Goal: Find specific page/section: Locate item on page

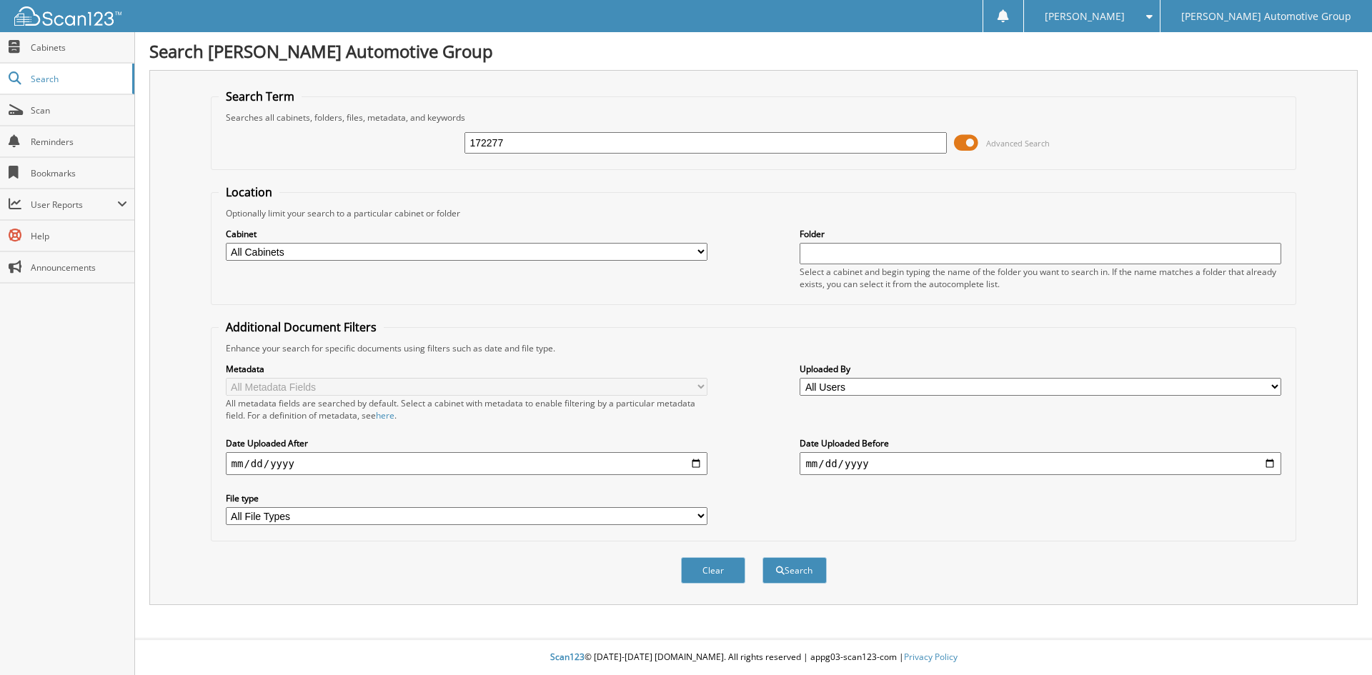
type input "172277"
click at [762, 557] on button "Search" at bounding box center [794, 570] width 64 height 26
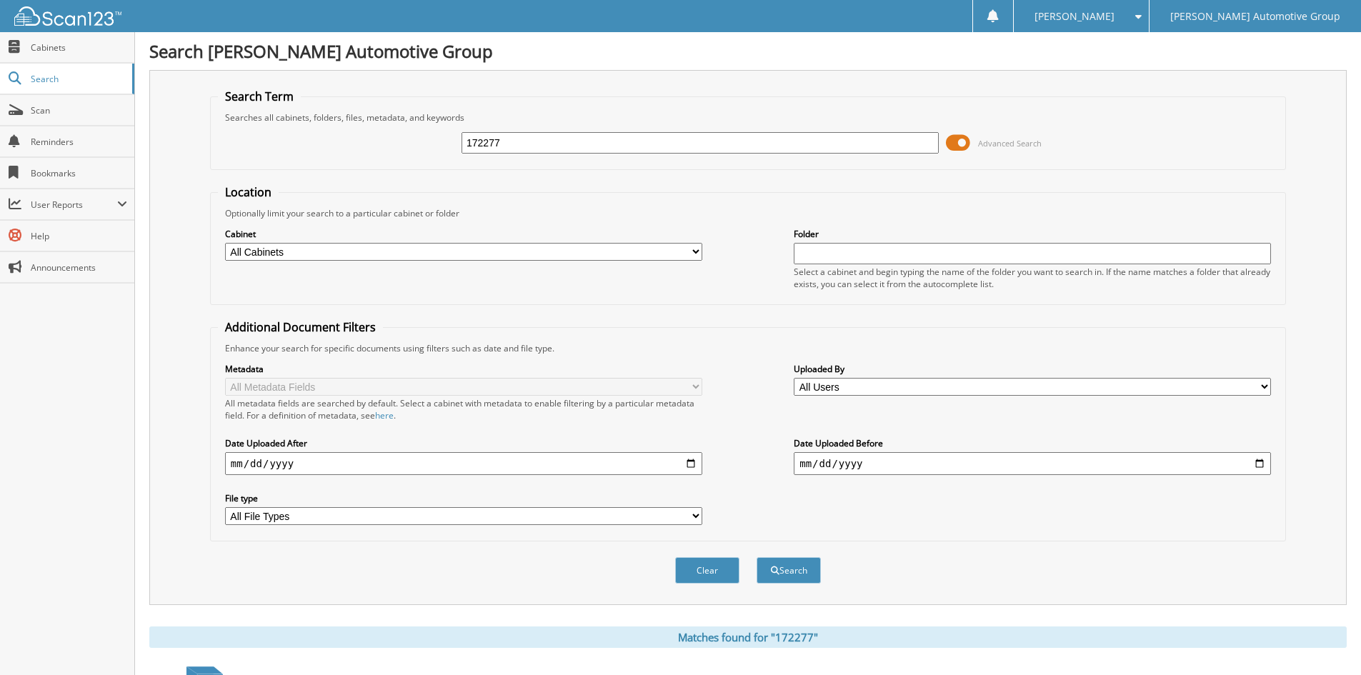
scroll to position [179, 0]
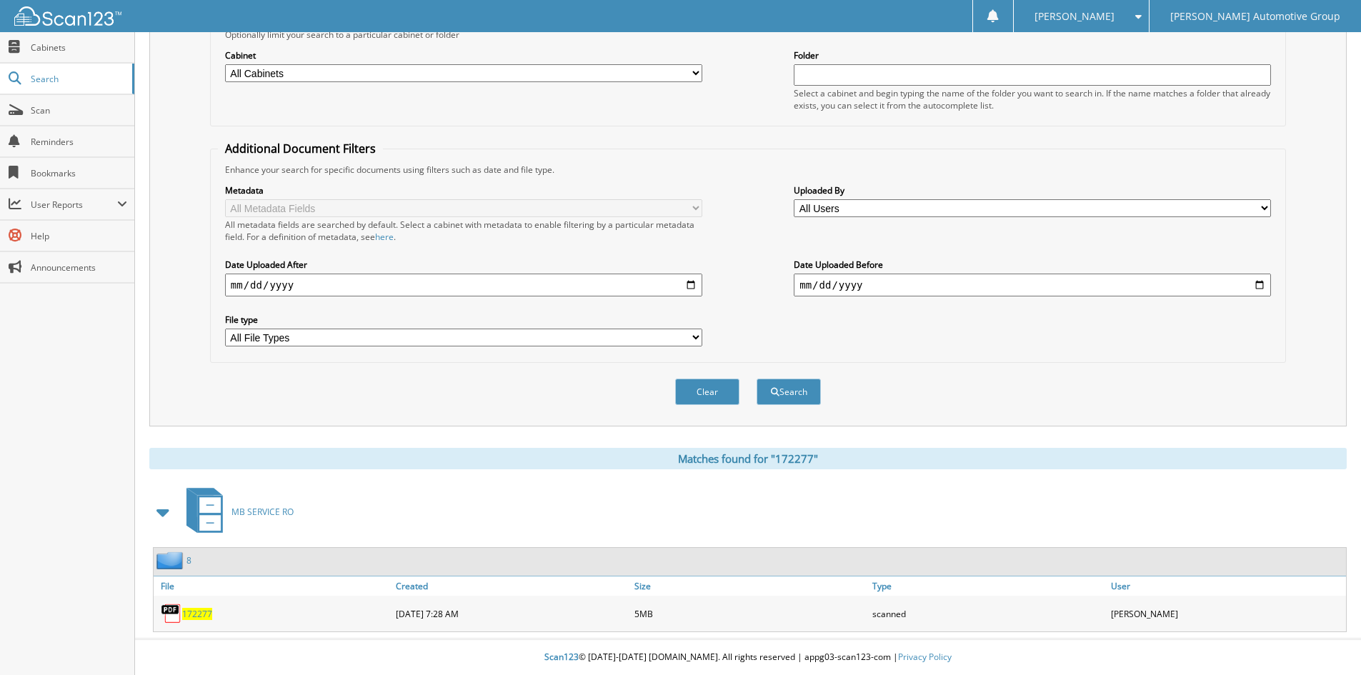
click at [198, 619] on span "172277" at bounding box center [197, 614] width 30 height 12
